Goal: Navigation & Orientation: Find specific page/section

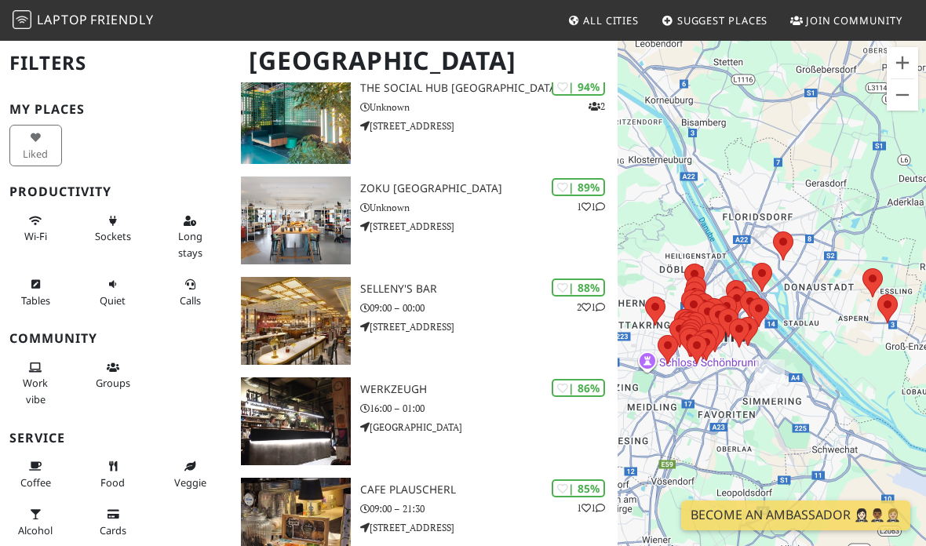
scroll to position [147, 0]
click at [490, 306] on p "09:00 – 00:00" at bounding box center [488, 308] width 257 height 15
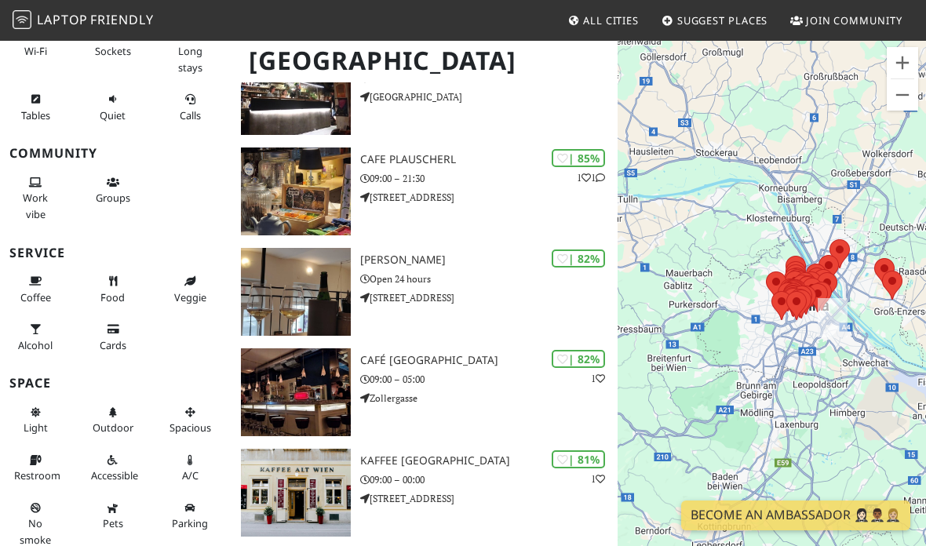
scroll to position [185, 0]
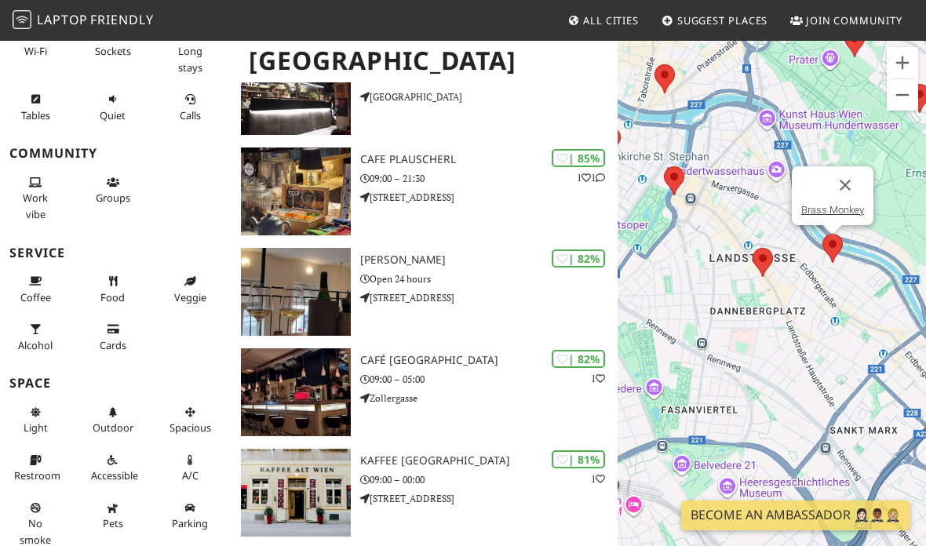
click at [844, 200] on button "Close" at bounding box center [845, 185] width 38 height 38
click at [835, 208] on link "Brass Monkey" at bounding box center [832, 210] width 63 height 12
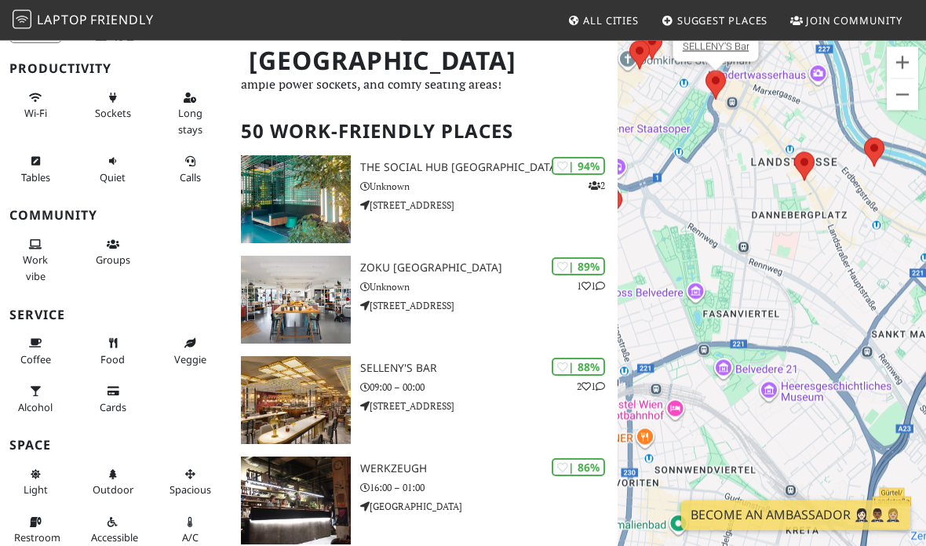
scroll to position [0, 0]
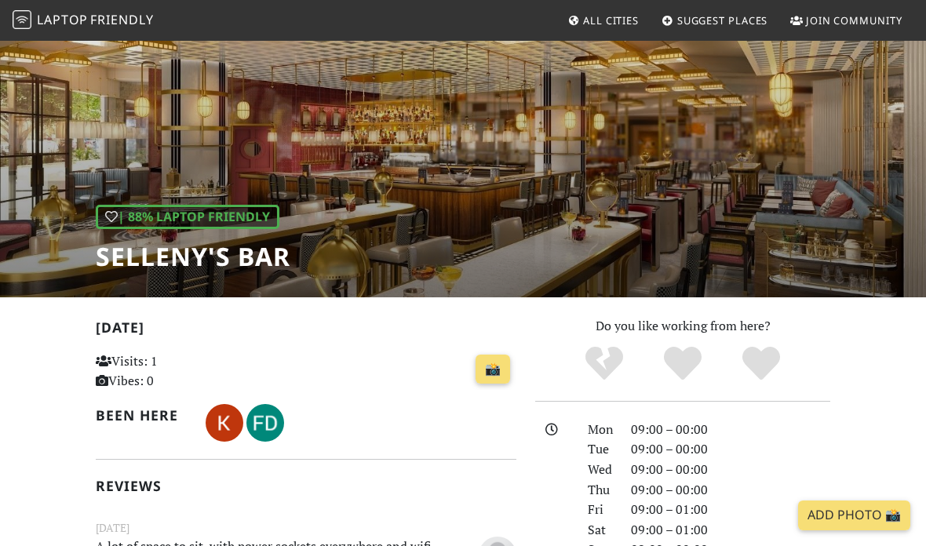
scroll to position [43, 0]
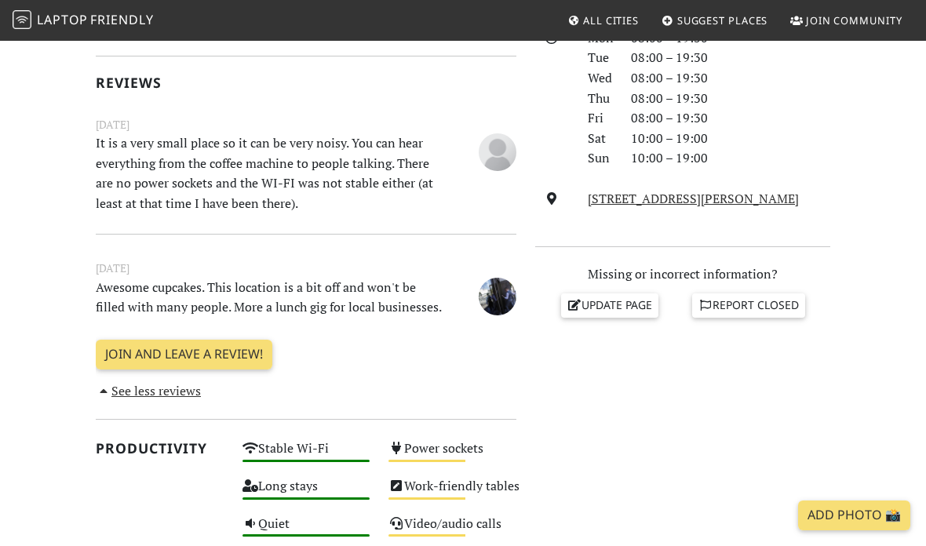
scroll to position [465, 0]
